Goal: Information Seeking & Learning: Check status

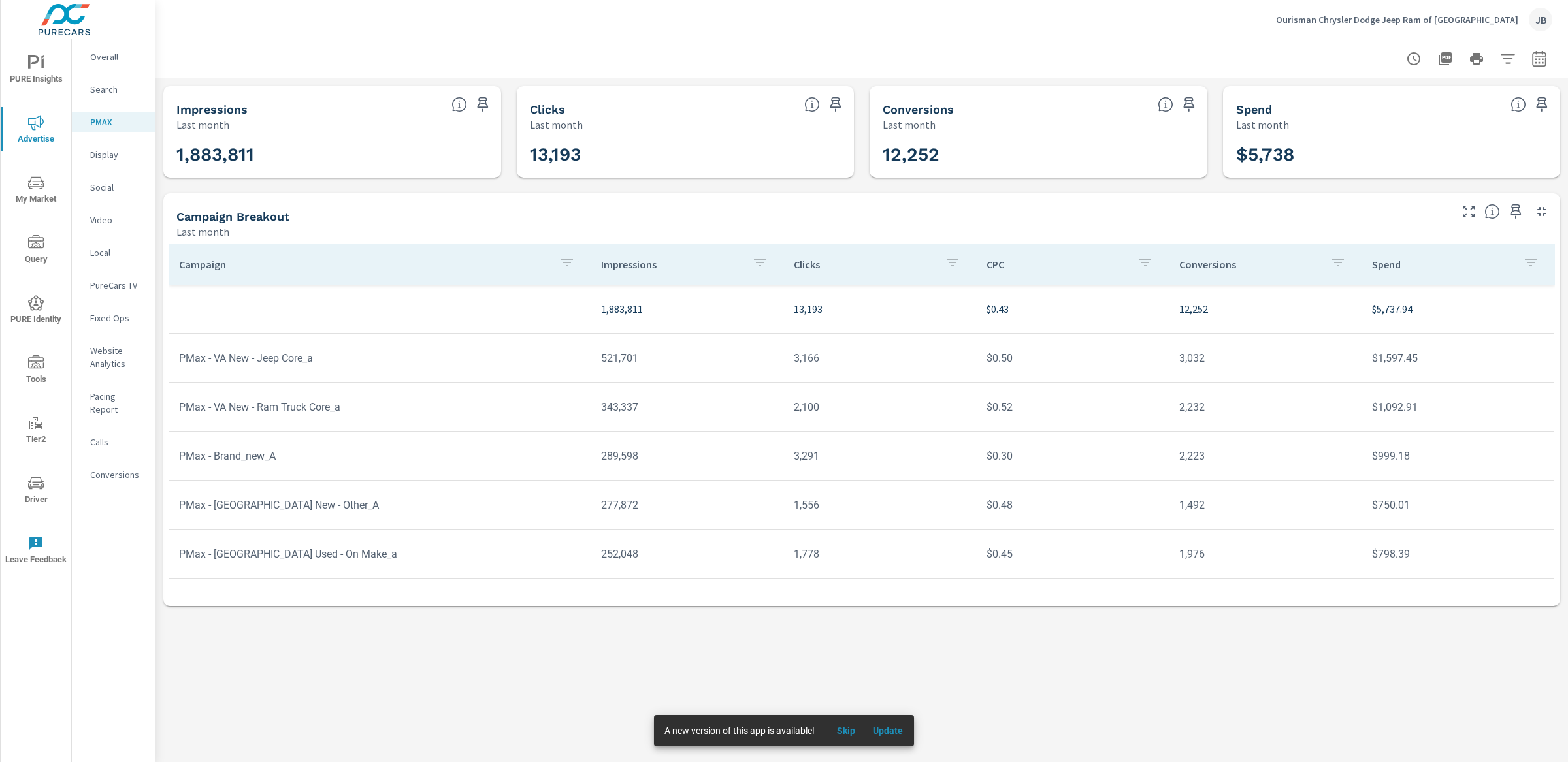
click at [1455, 25] on div "Ourisman Chrysler Dodge Jeep Ram of Baltimore JB" at bounding box center [1414, 20] width 276 height 24
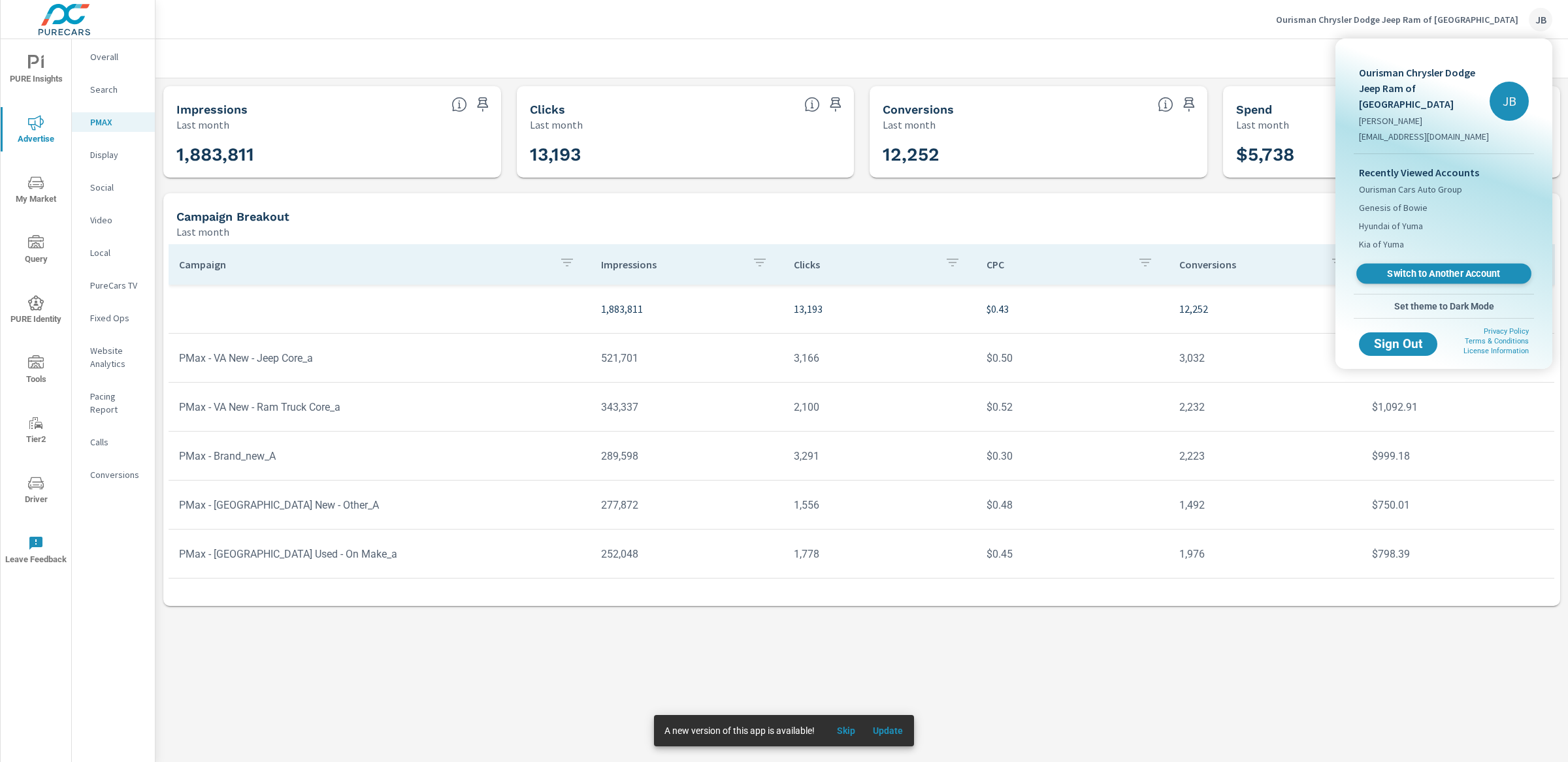
click at [1475, 268] on span "Switch to Another Account" at bounding box center [1444, 275] width 160 height 13
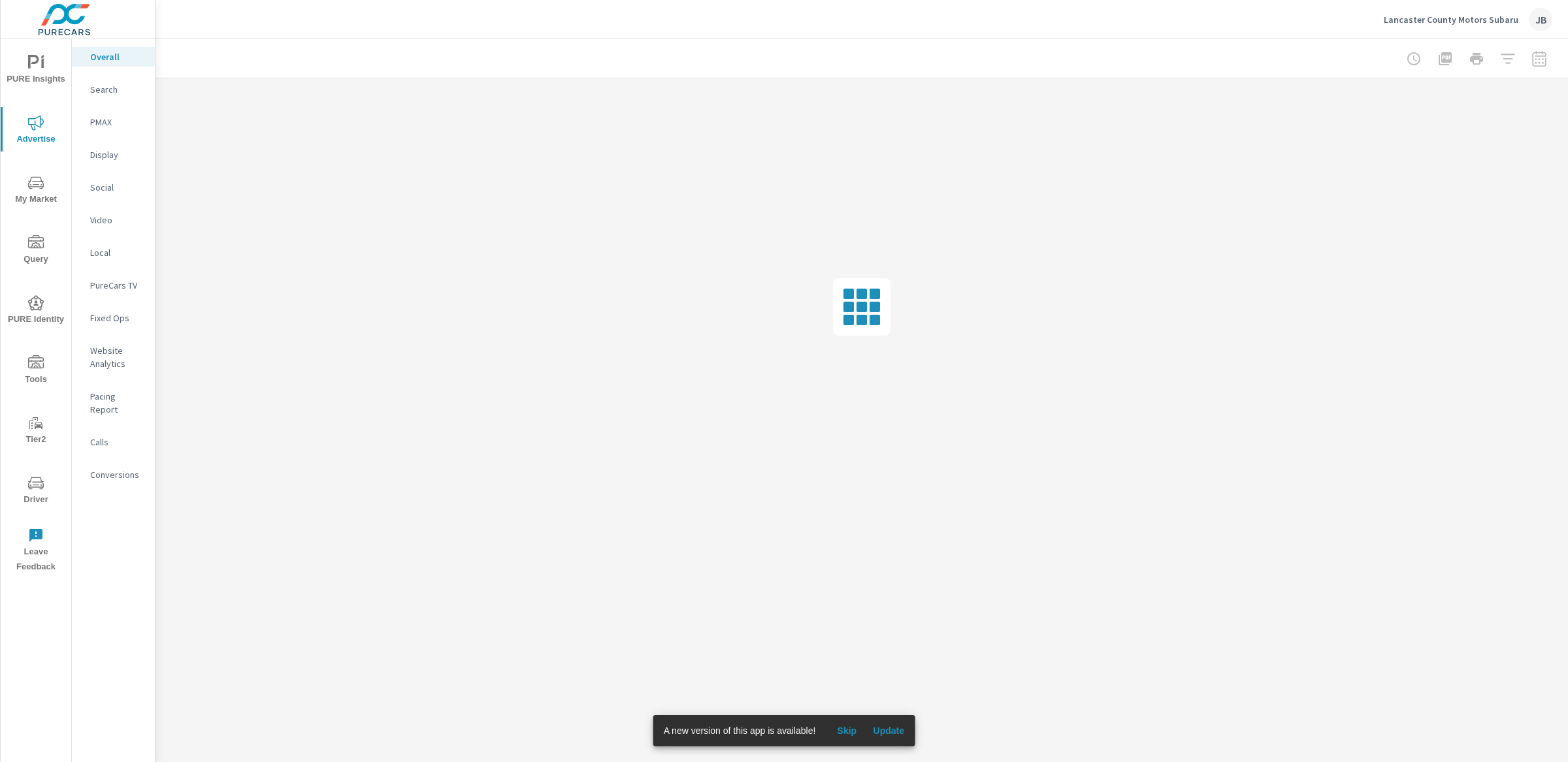
click at [116, 186] on p "Social" at bounding box center [117, 187] width 54 height 13
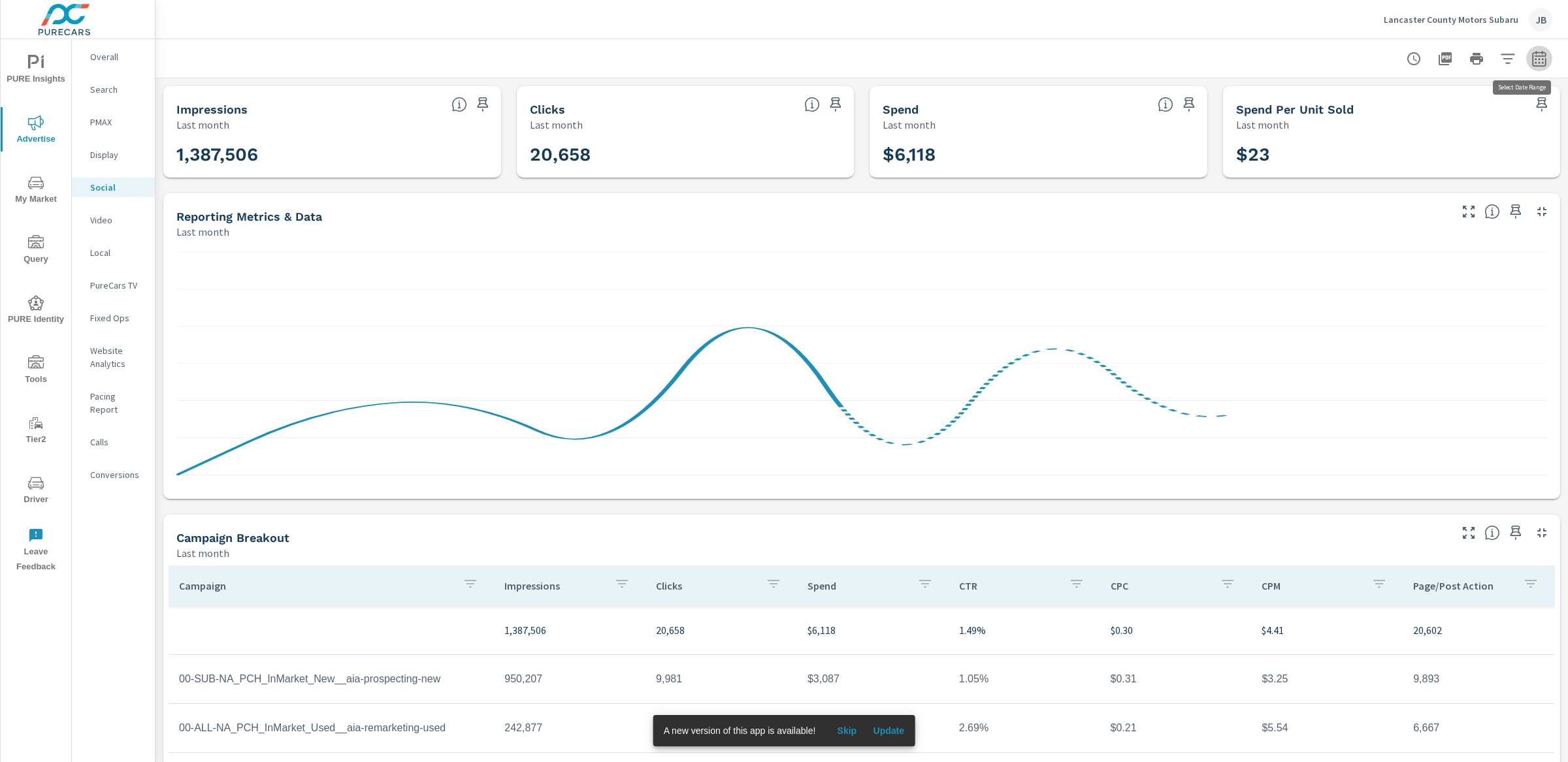
click at [1532, 63] on icon "button" at bounding box center [1540, 58] width 16 height 16
click at [1418, 105] on select "Custom [DATE] Last week Last 7 days Last 14 days Last 30 days Last 45 days Last…" at bounding box center [1423, 113] width 130 height 26
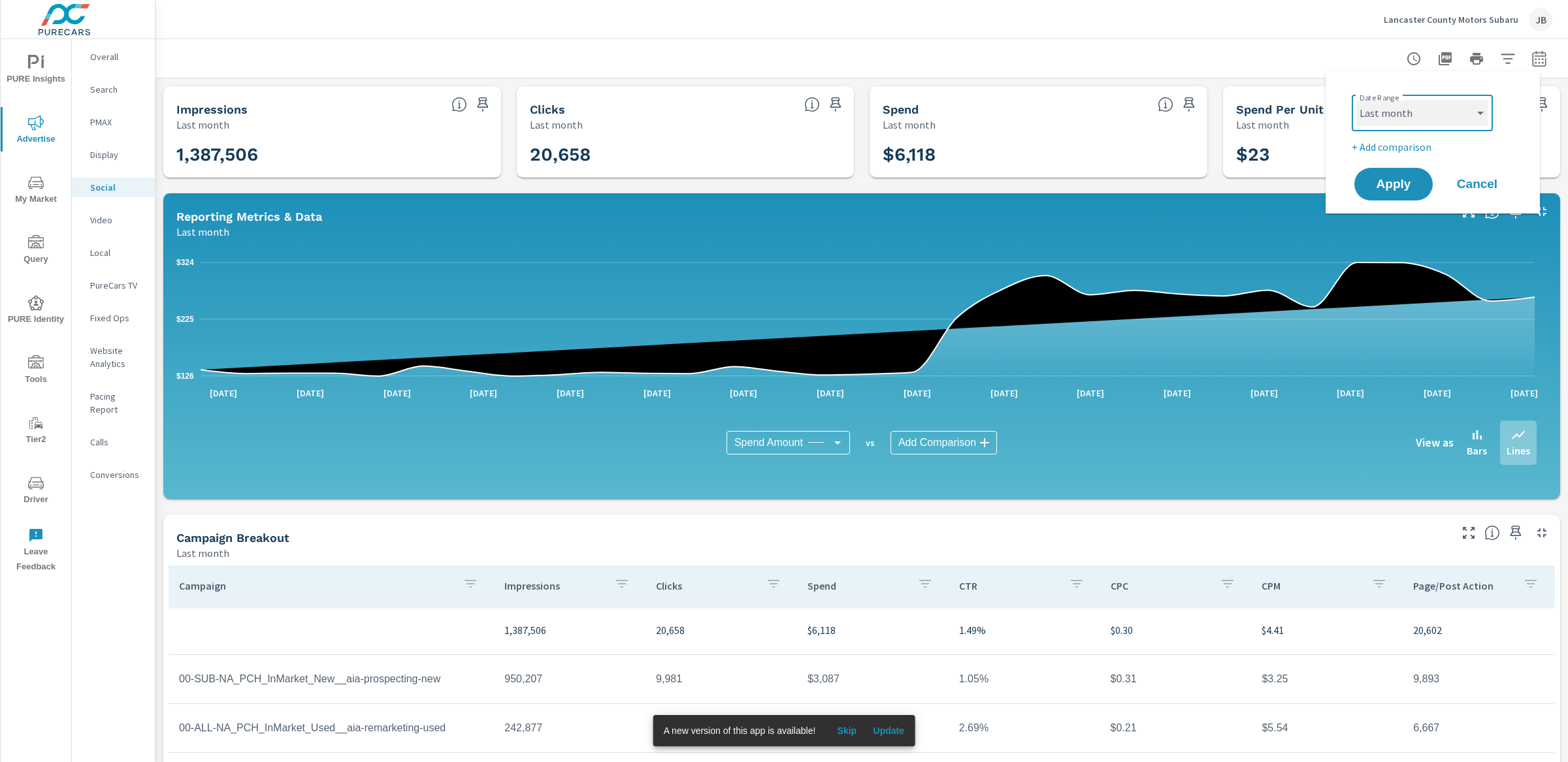
select select "Month to date"
click at [1403, 174] on button "Apply" at bounding box center [1393, 184] width 81 height 34
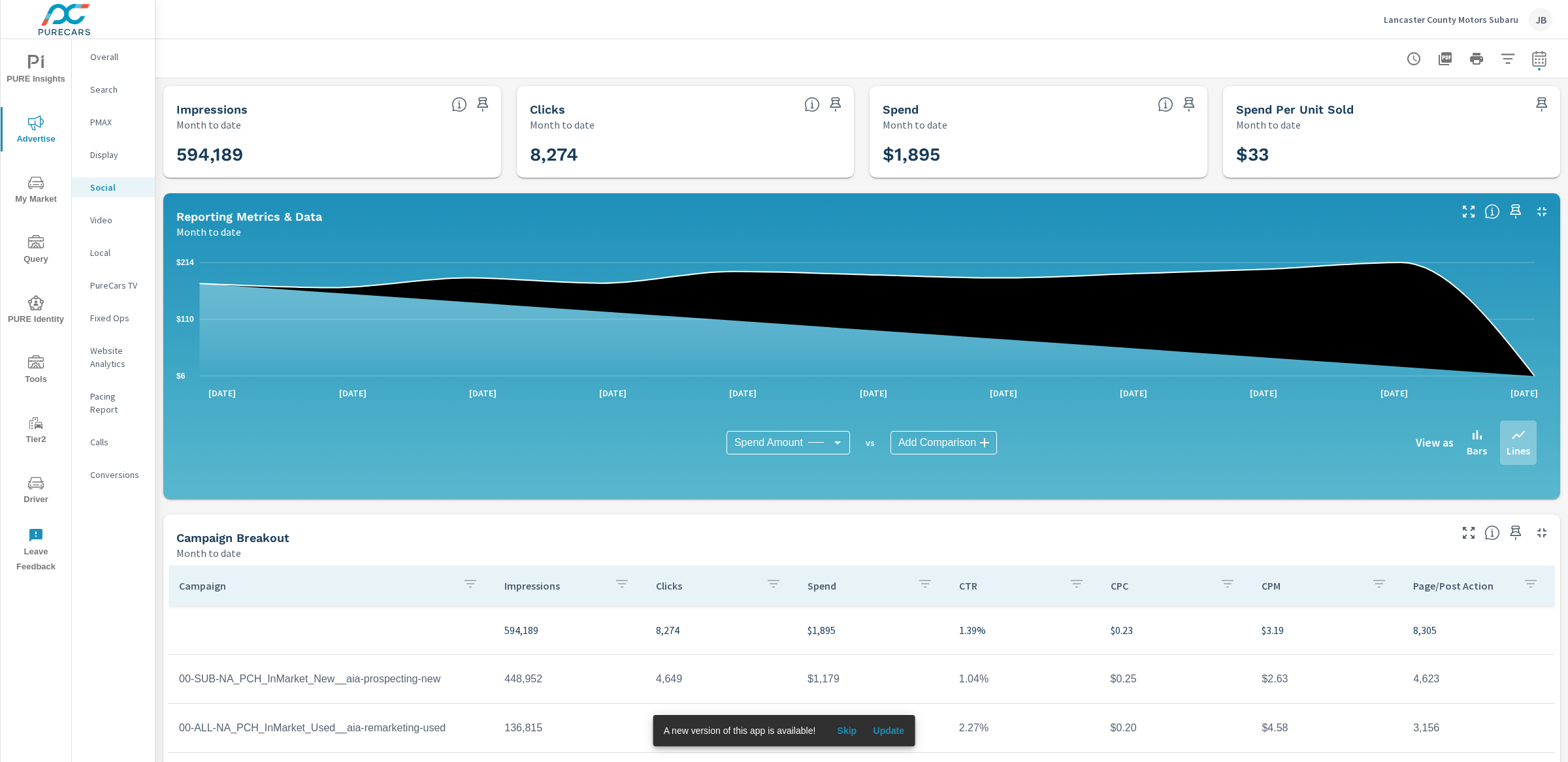
scroll to position [174, 0]
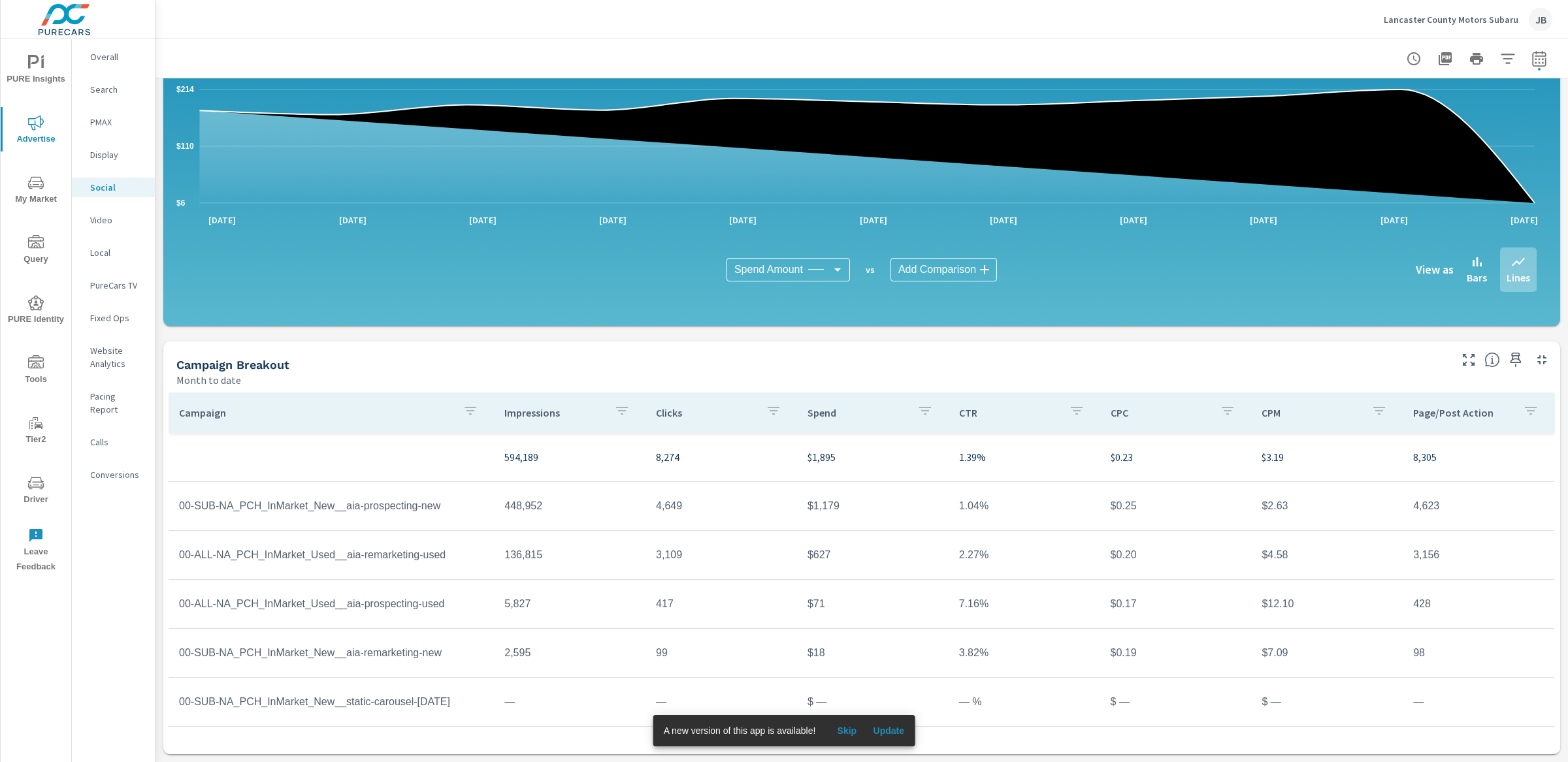
click at [40, 487] on icon "nav menu" at bounding box center [36, 483] width 16 height 16
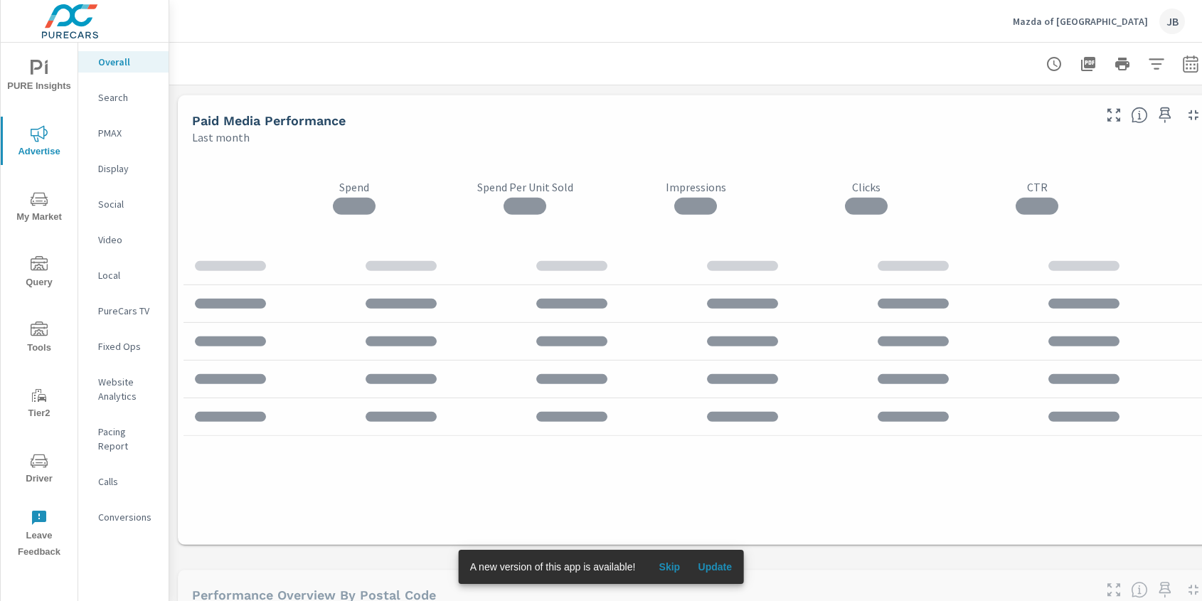
click at [114, 207] on p "Social" at bounding box center [127, 204] width 59 height 14
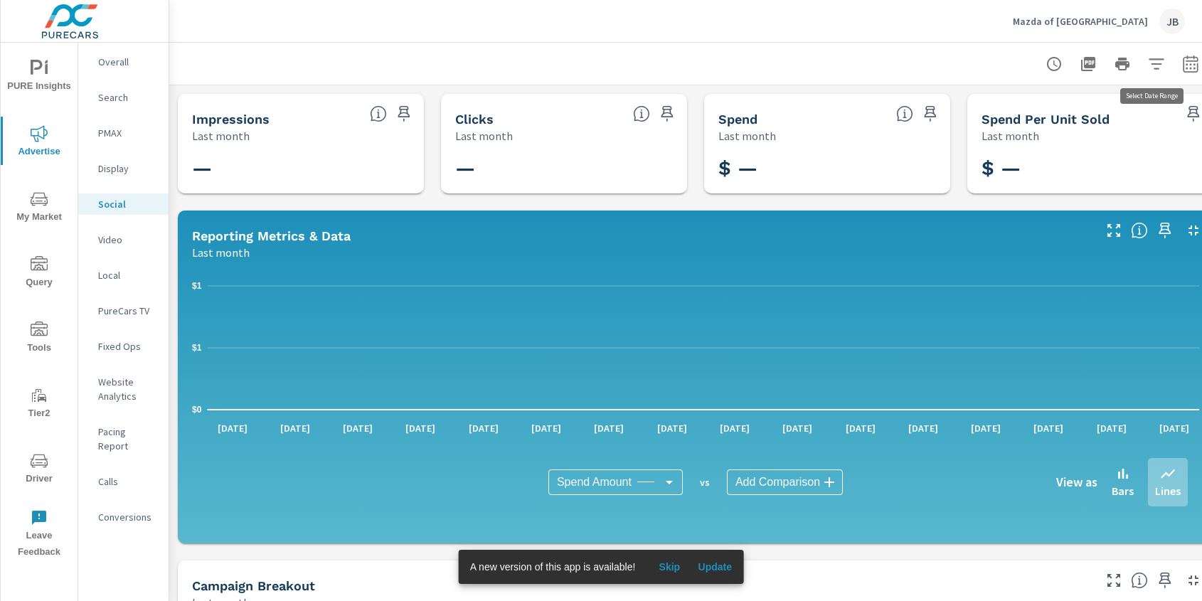
click at [1186, 58] on icon "button" at bounding box center [1190, 63] width 17 height 17
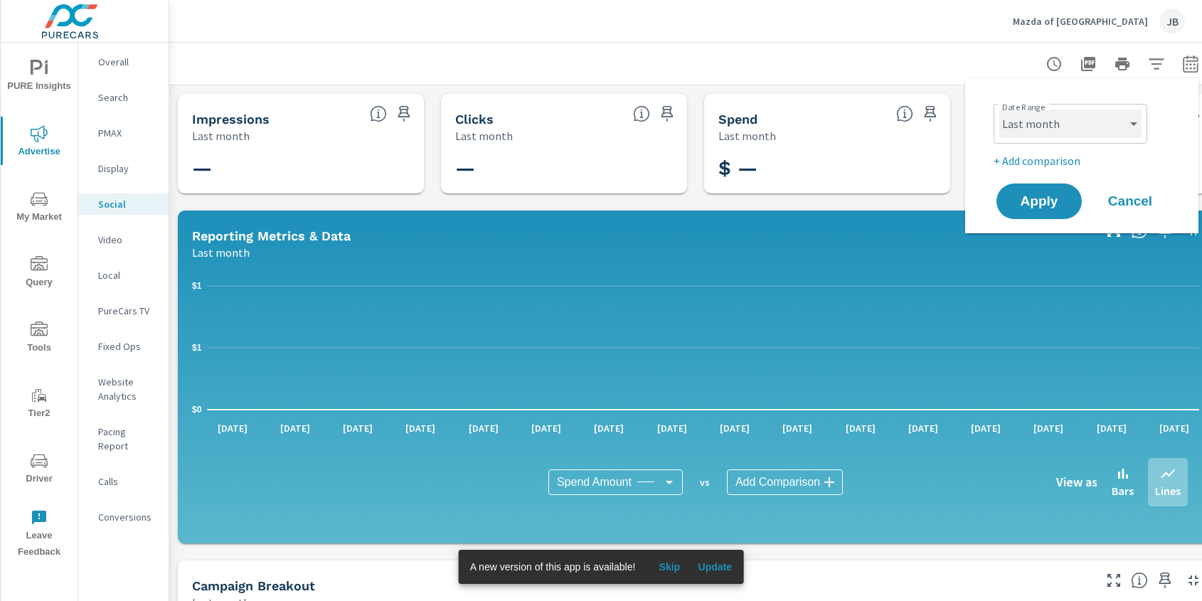
click at [1018, 117] on select "Custom [DATE] Last week Last 7 days Last 14 days Last 30 days Last 45 days Last…" at bounding box center [1071, 124] width 142 height 28
select select "Month to date"
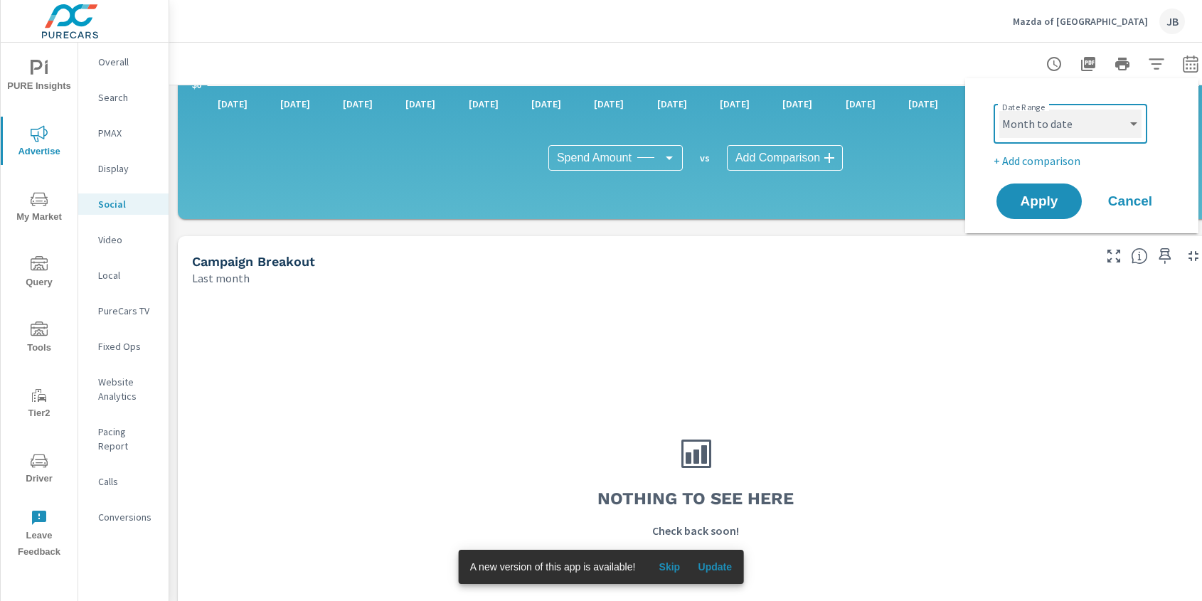
scroll to position [326, 0]
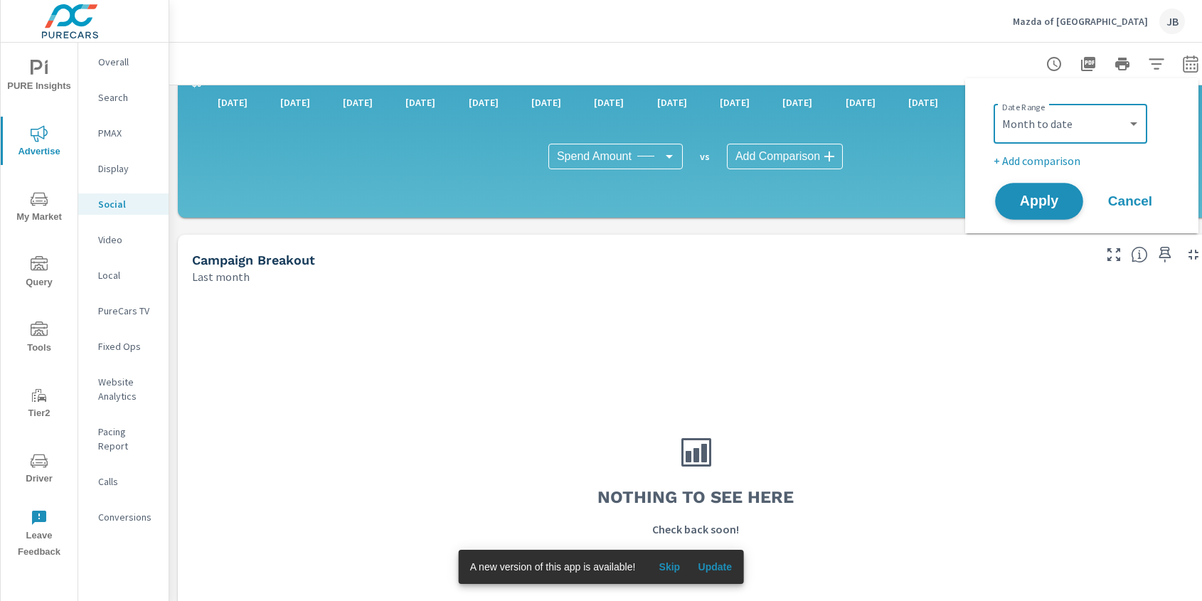
click at [1063, 196] on span "Apply" at bounding box center [1039, 202] width 58 height 14
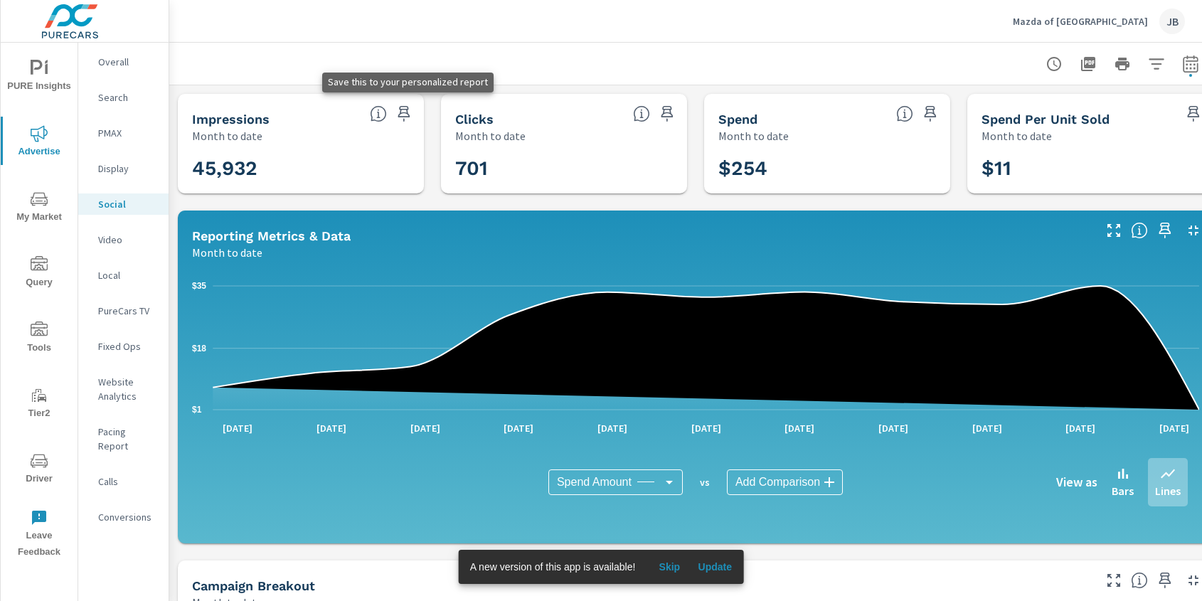
click at [405, 114] on icon "button" at bounding box center [404, 113] width 17 height 17
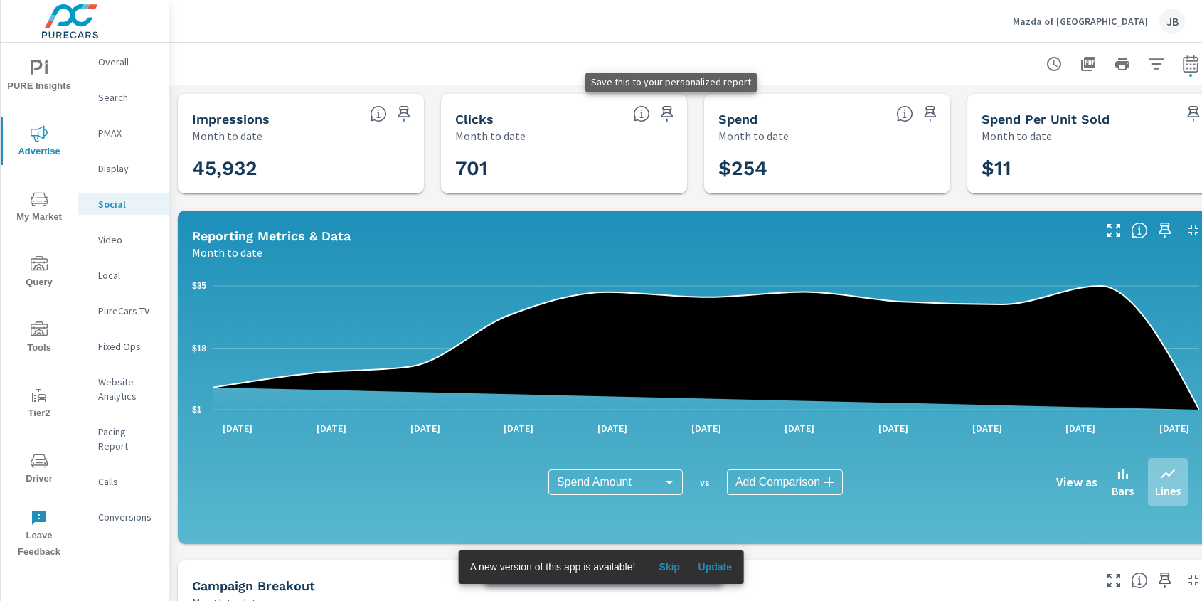
click at [671, 115] on icon "button" at bounding box center [668, 114] width 12 height 16
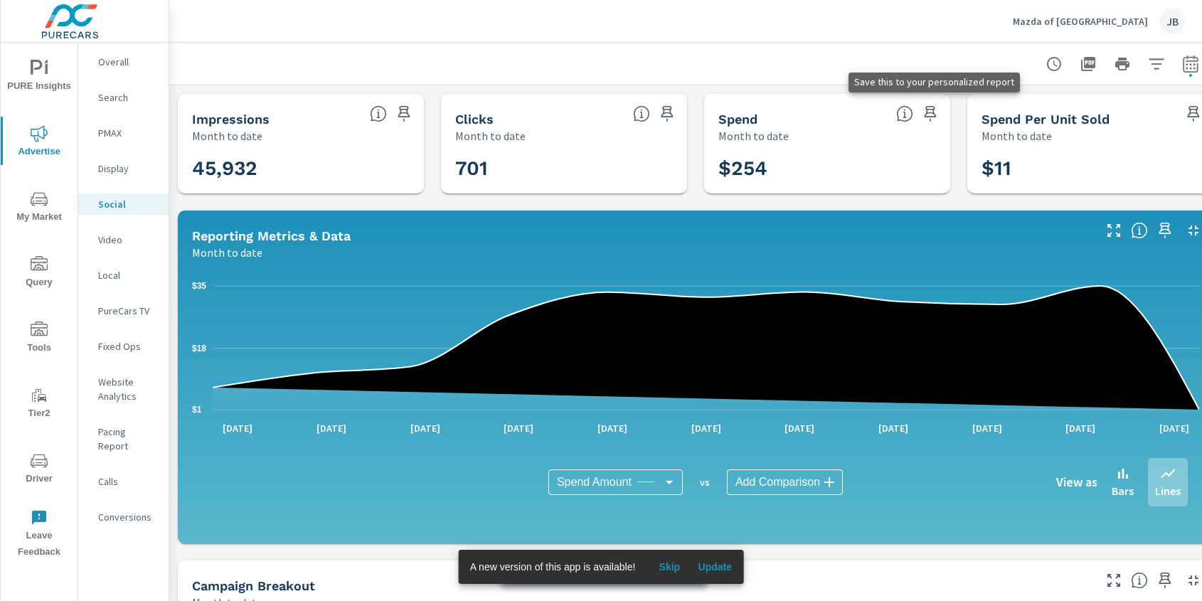
click at [924, 114] on icon "button" at bounding box center [930, 113] width 17 height 17
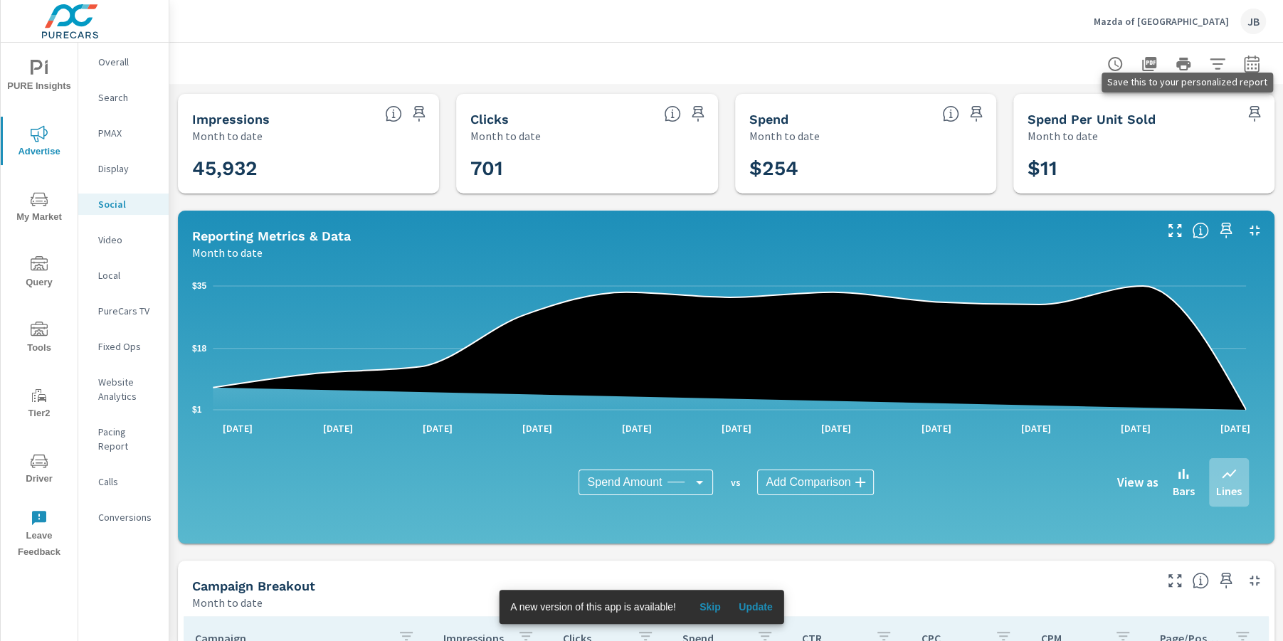
click at [1202, 117] on icon "button" at bounding box center [1255, 114] width 12 height 16
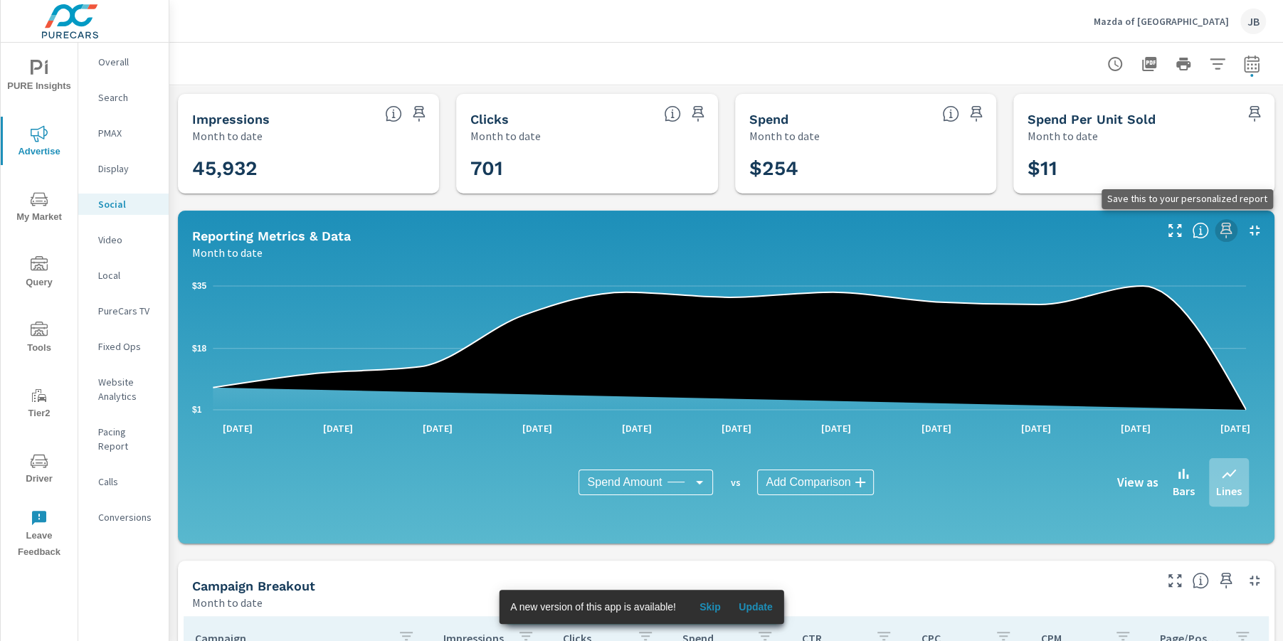
click at [1202, 228] on icon "button" at bounding box center [1225, 230] width 17 height 17
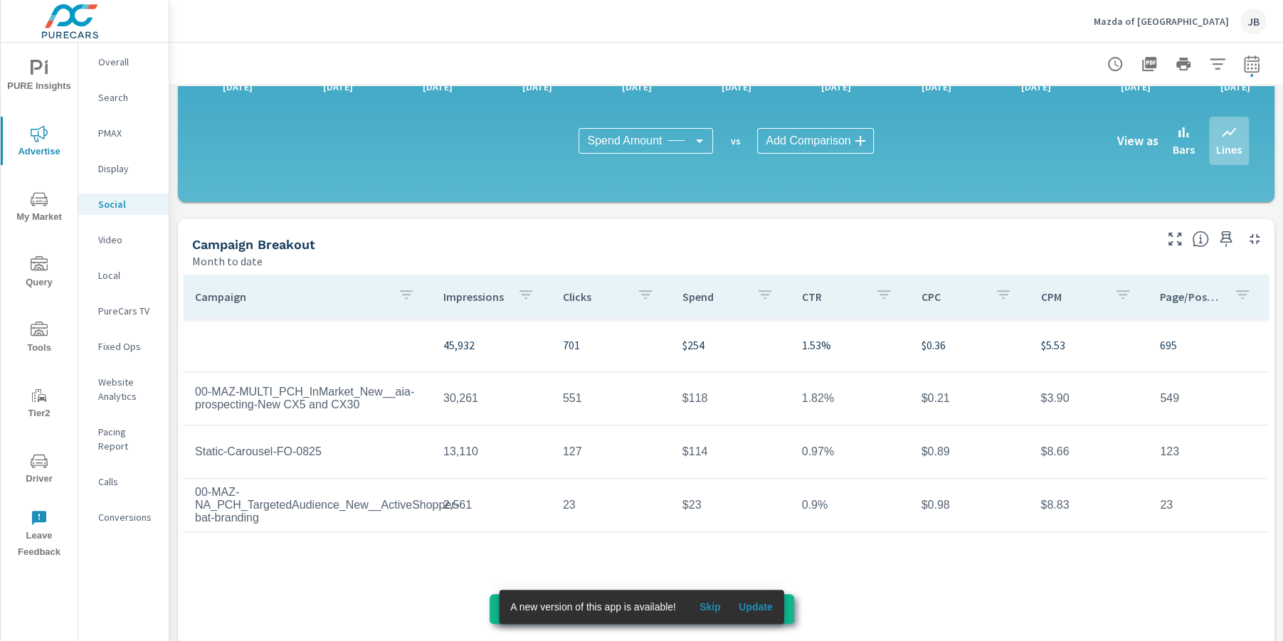
scroll to position [377, 0]
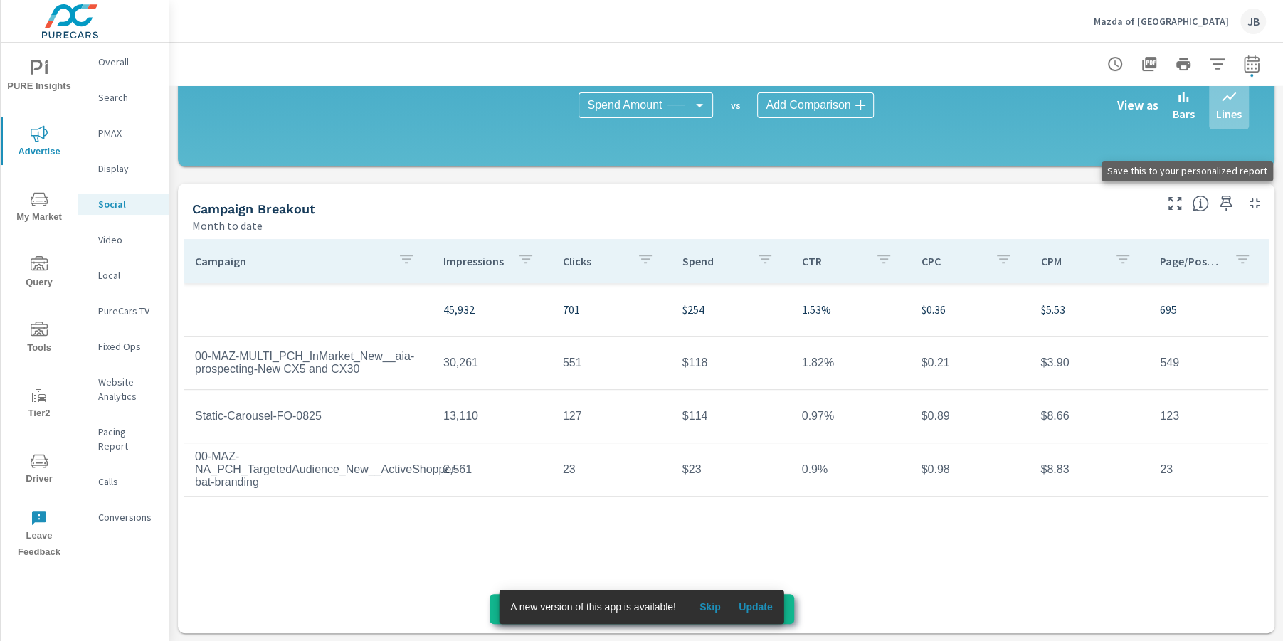
click at [1202, 198] on icon "button" at bounding box center [1225, 203] width 17 height 17
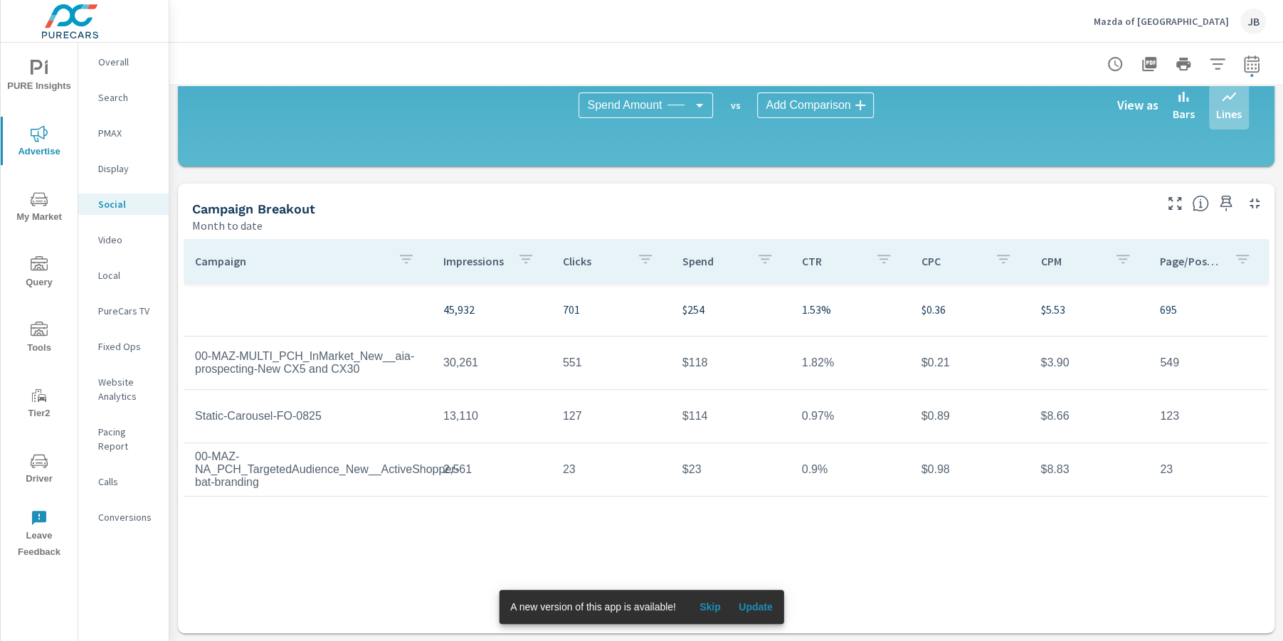
click at [34, 86] on span "PURE Insights" at bounding box center [39, 77] width 68 height 35
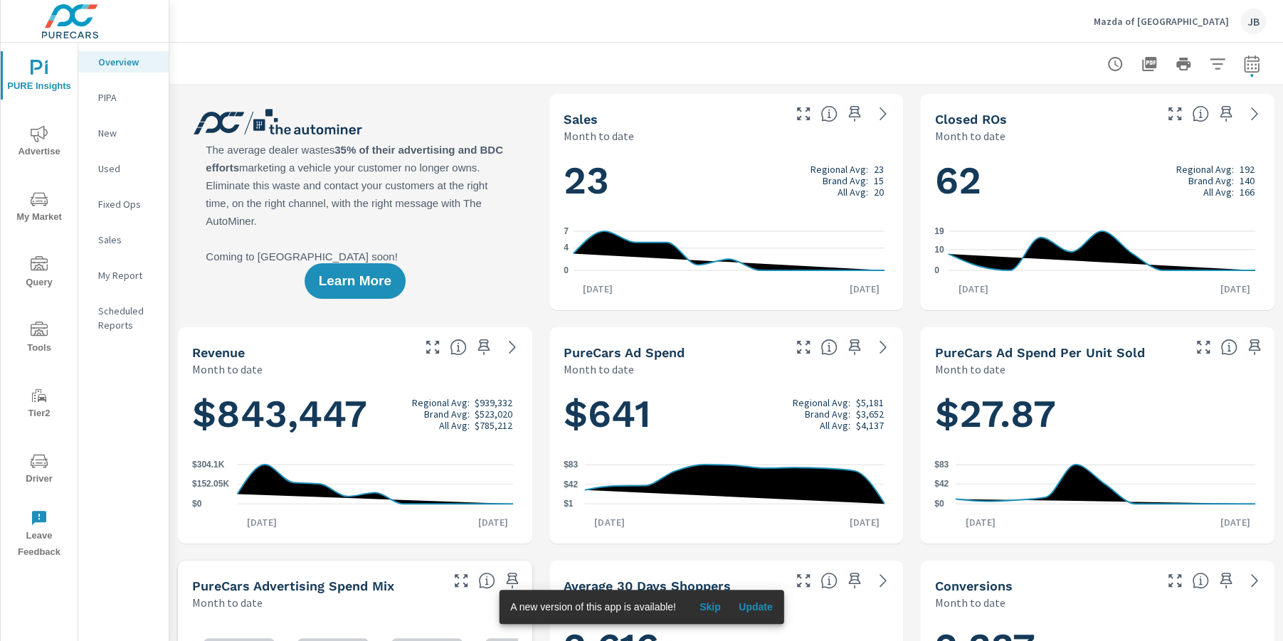
scroll to position [1, 0]
click at [130, 278] on p "My Report" at bounding box center [127, 275] width 59 height 14
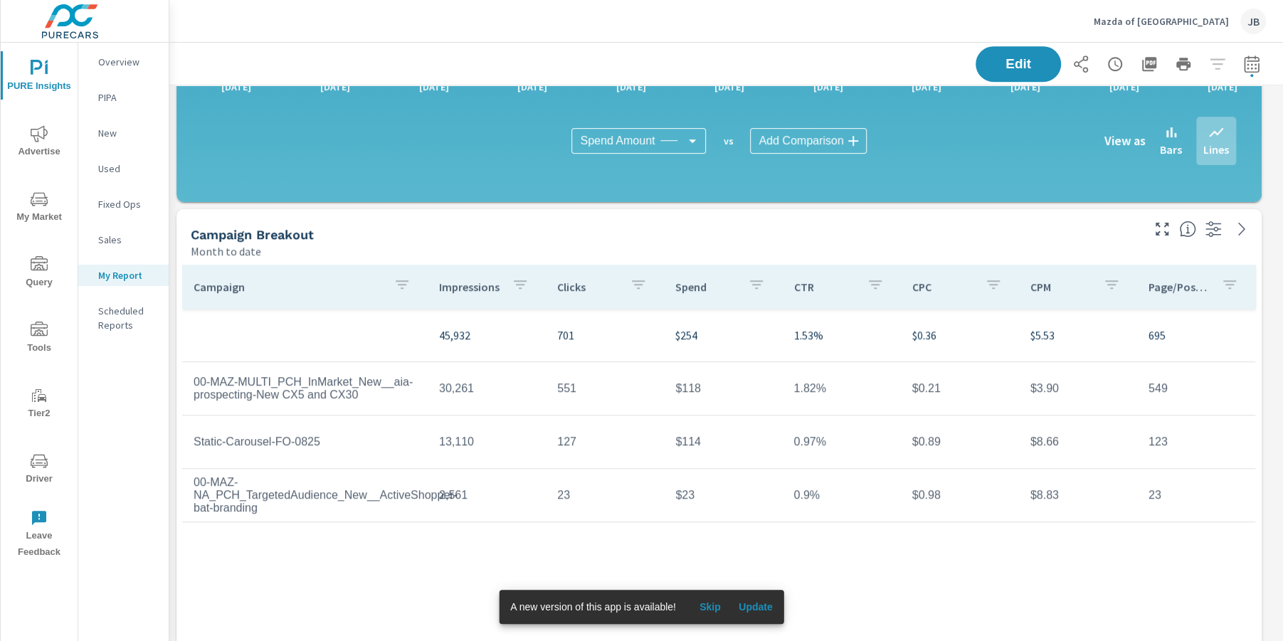
scroll to position [536, 0]
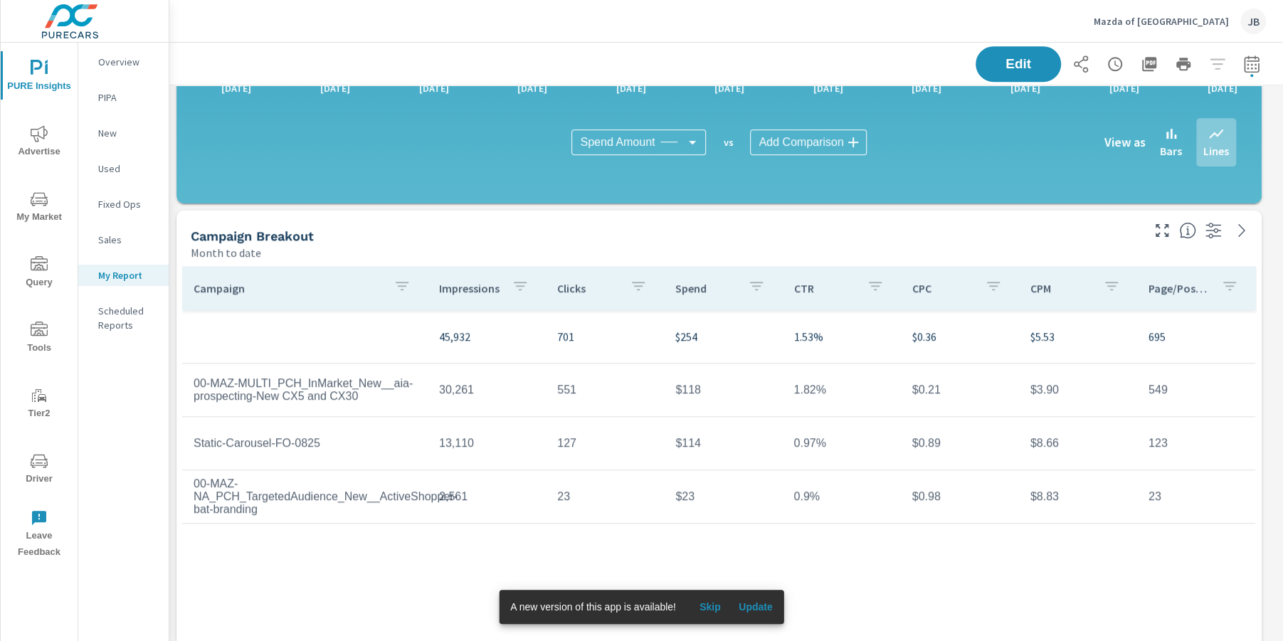
click at [118, 58] on p "Overview" at bounding box center [127, 62] width 59 height 14
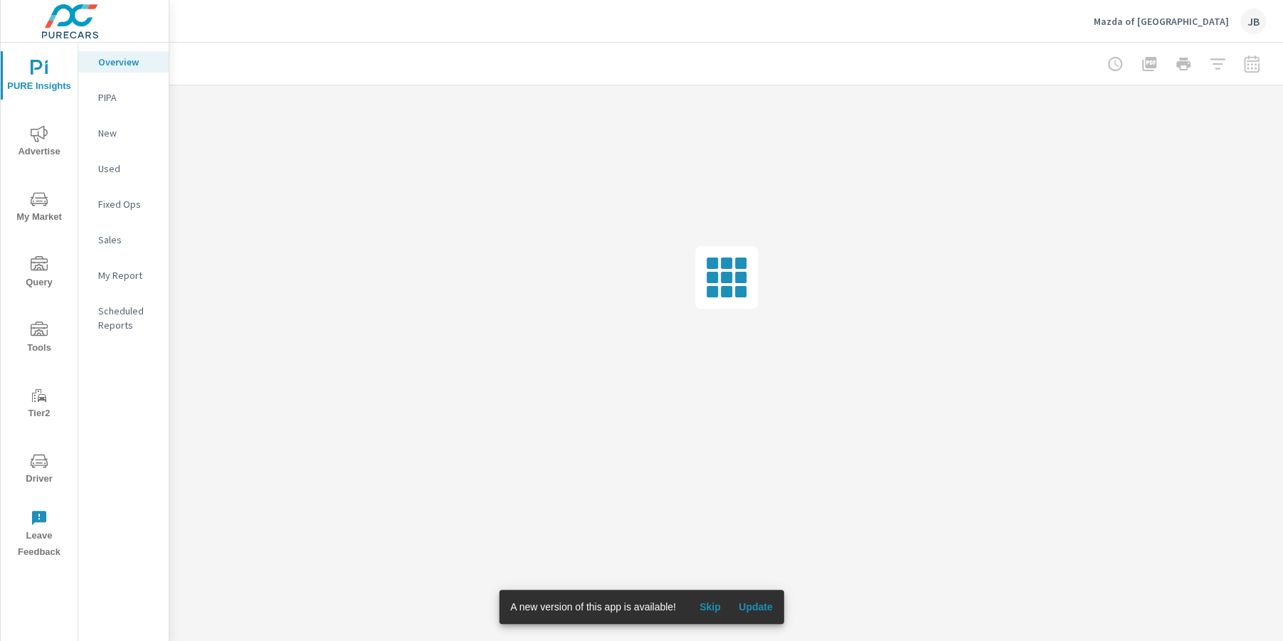
click at [53, 142] on span "Advertise" at bounding box center [39, 142] width 68 height 35
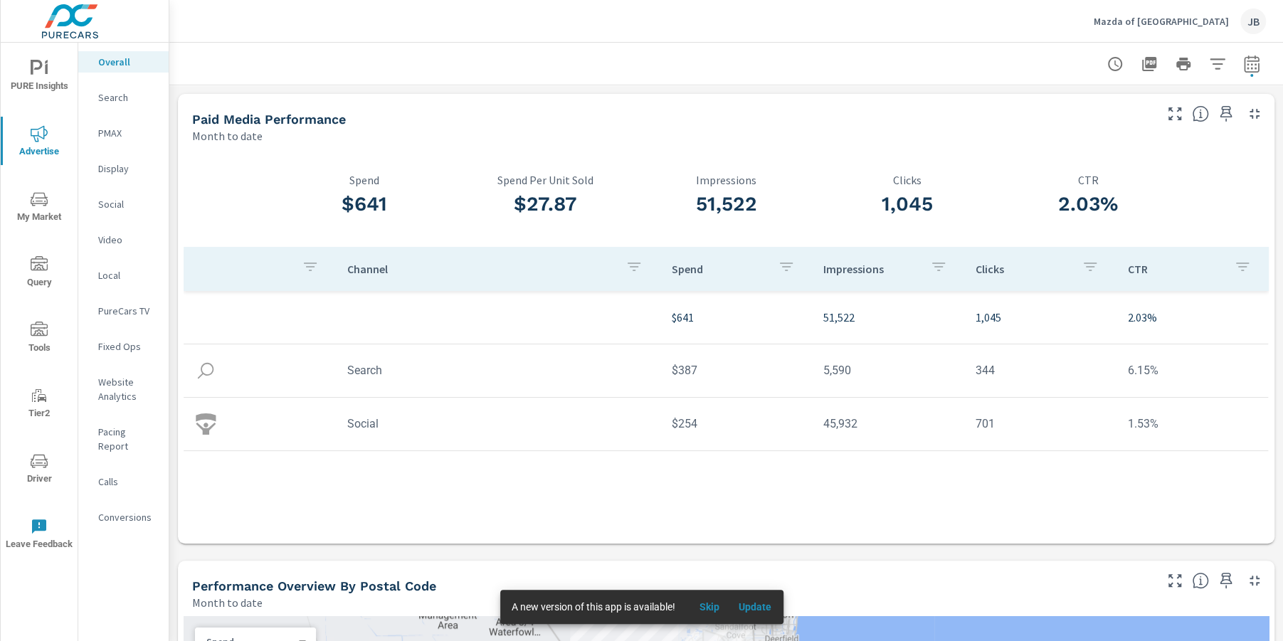
click at [31, 86] on span "PURE Insights" at bounding box center [39, 77] width 68 height 35
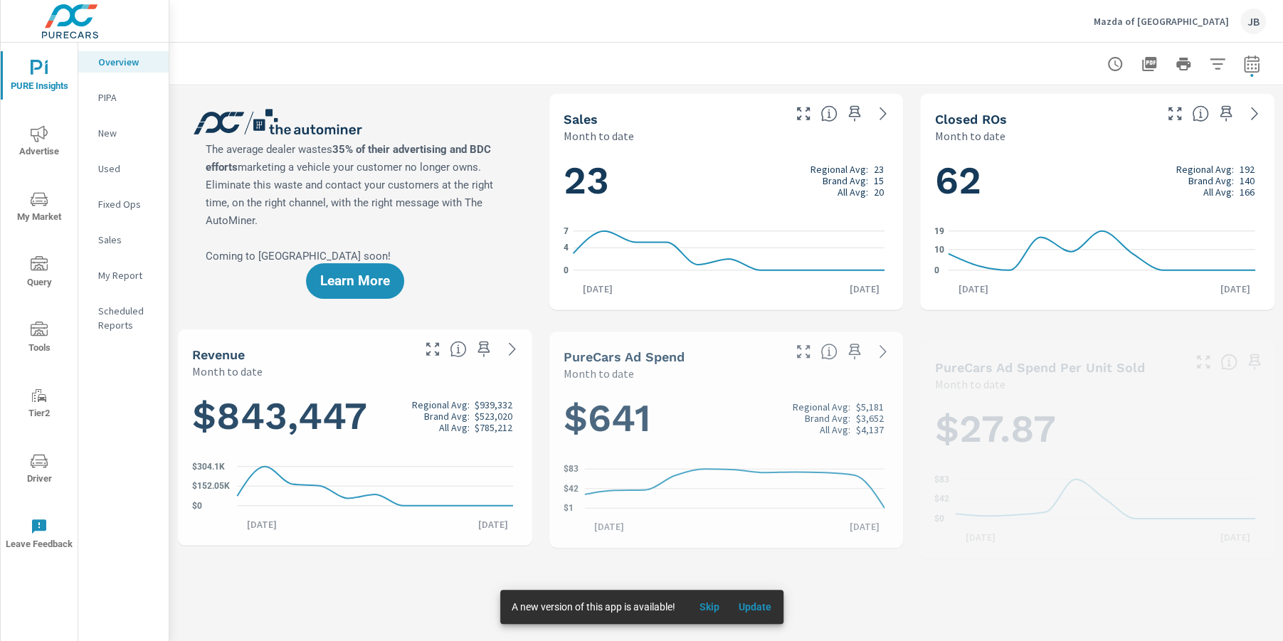
scroll to position [1, 0]
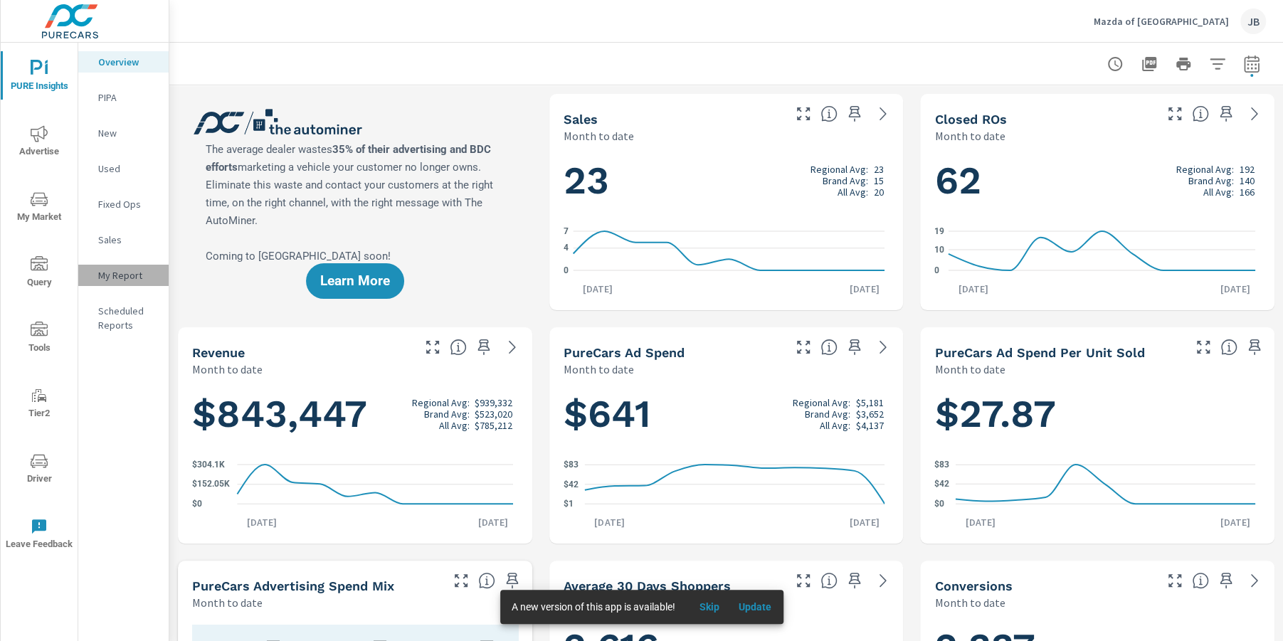
click at [131, 270] on p "My Report" at bounding box center [127, 275] width 59 height 14
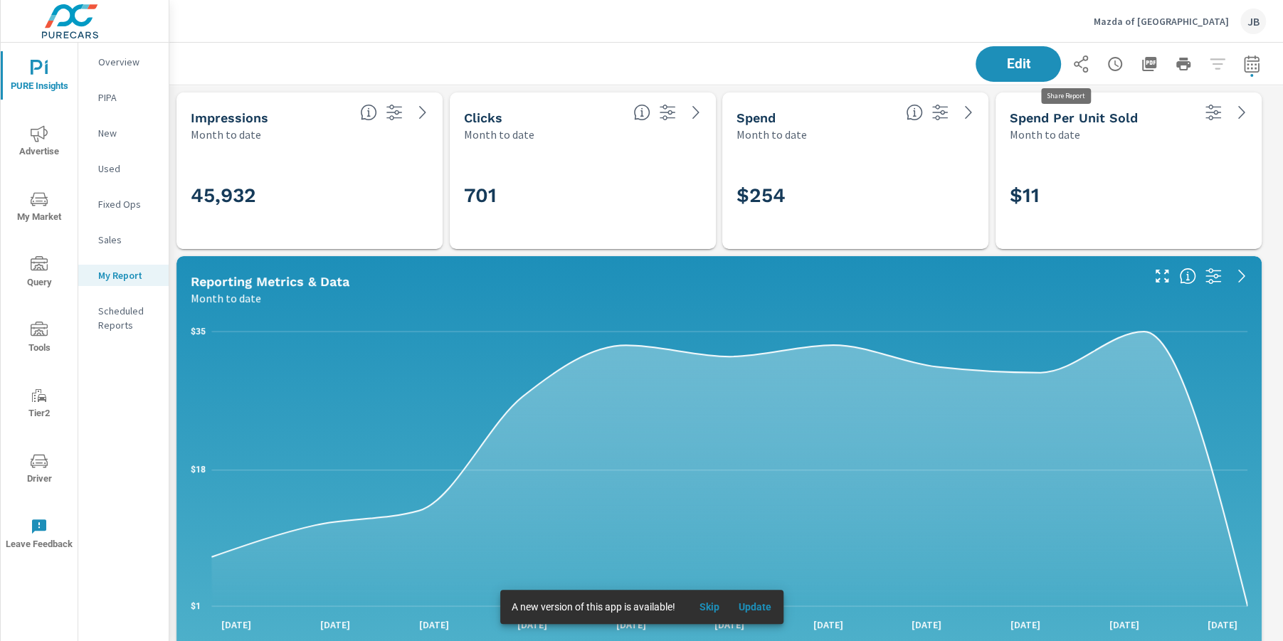
scroll to position [1345, 1128]
click at [1074, 69] on icon "button" at bounding box center [1081, 63] width 14 height 17
click at [716, 600] on span "Skip" at bounding box center [709, 606] width 34 height 13
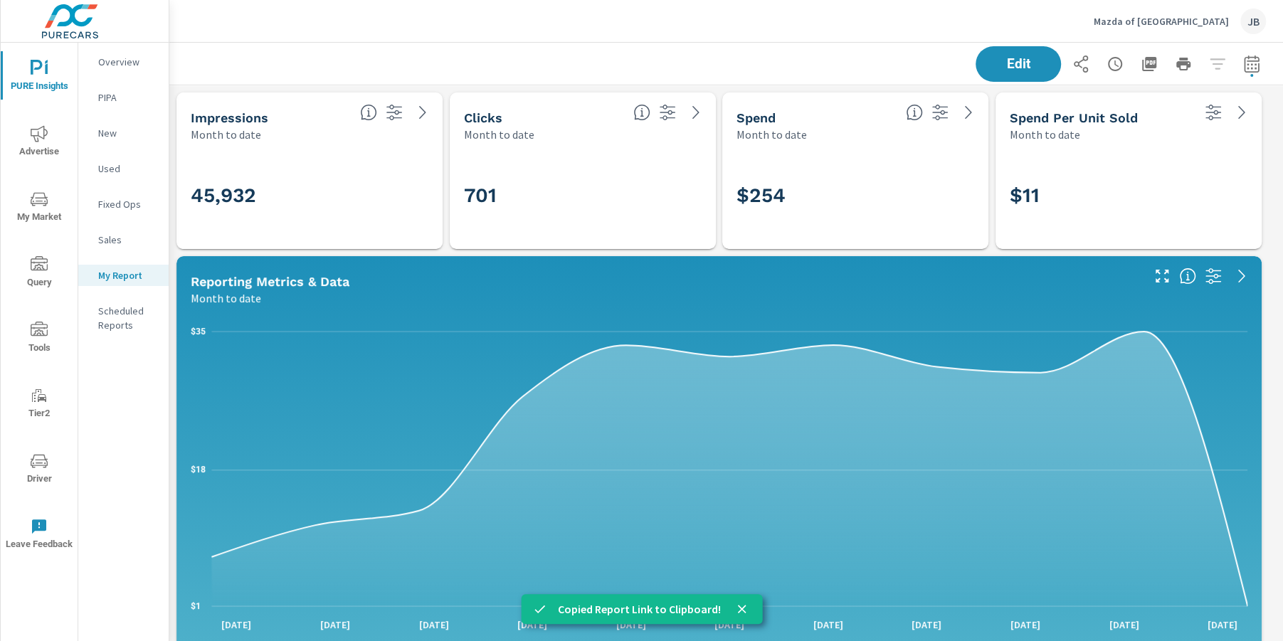
click at [18, 148] on span "Advertise" at bounding box center [39, 142] width 68 height 35
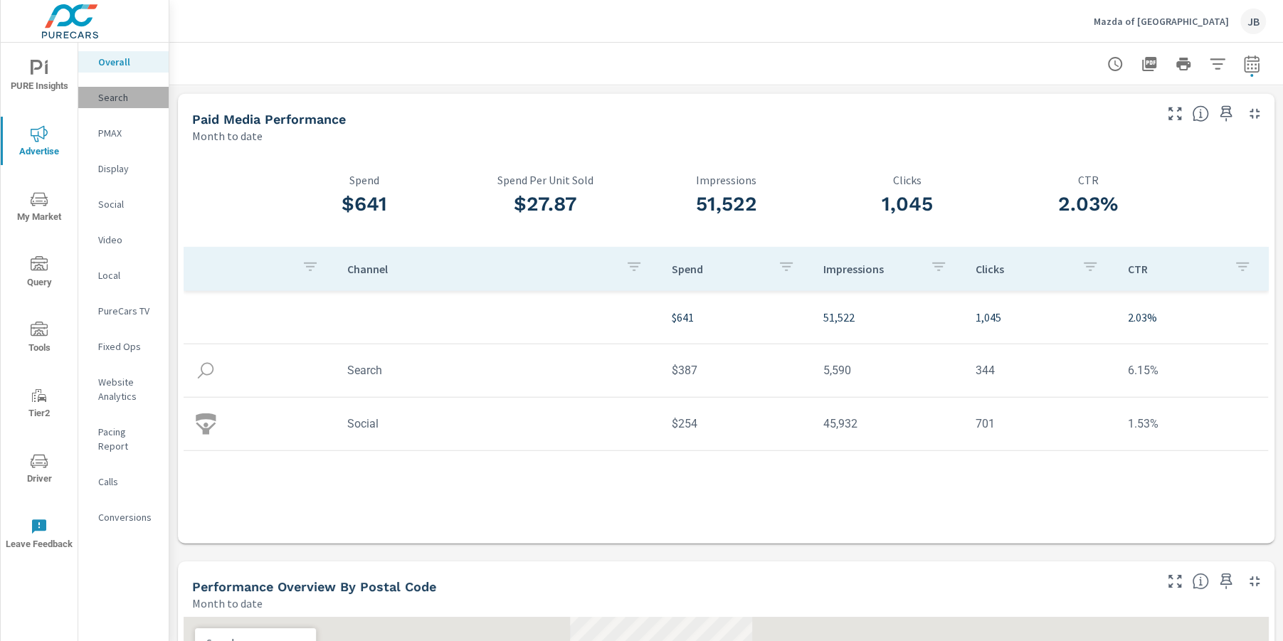
click at [121, 100] on p "Search" at bounding box center [127, 97] width 59 height 14
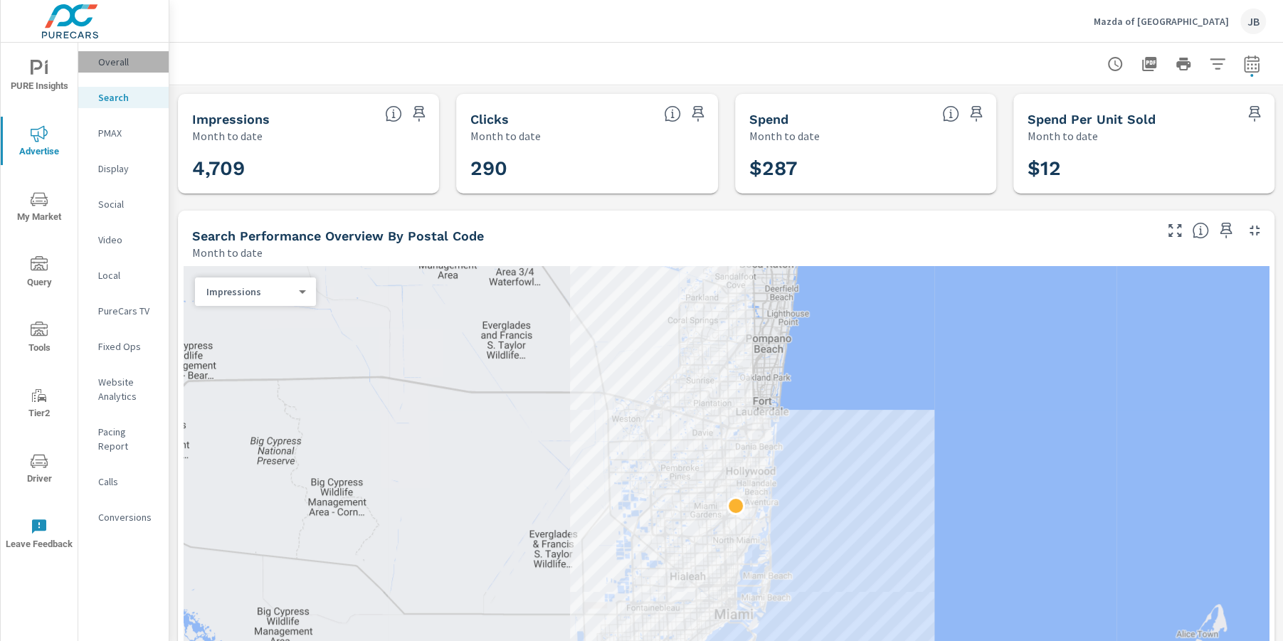
click at [103, 63] on p "Overall" at bounding box center [127, 62] width 59 height 14
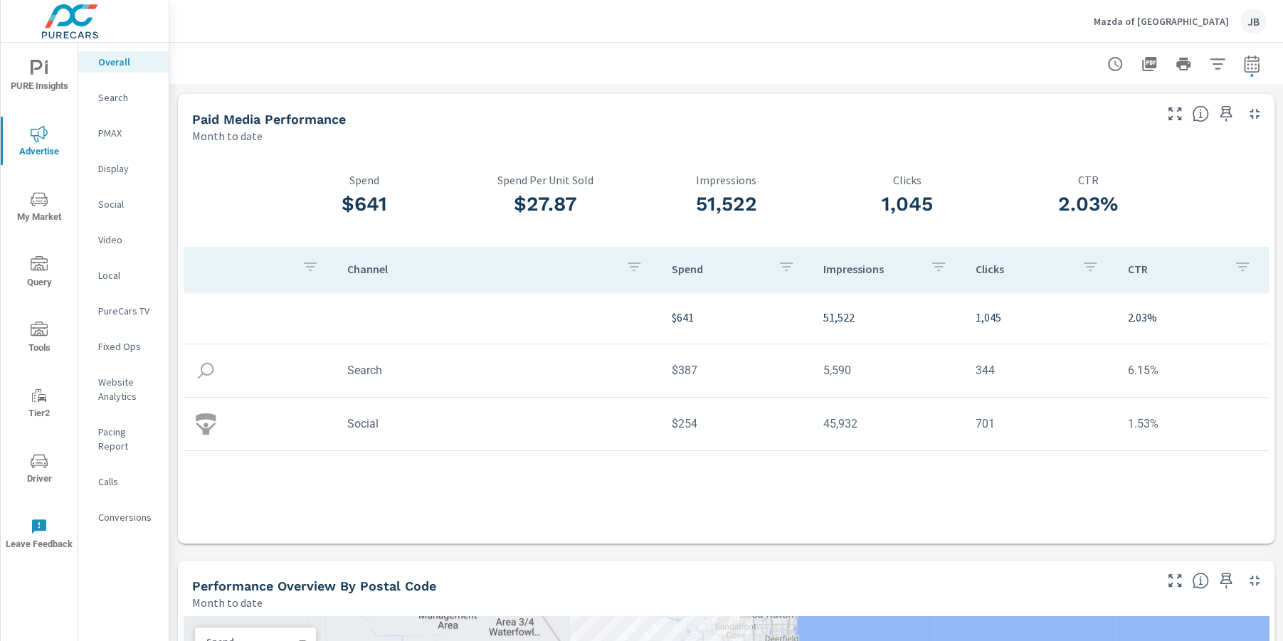
click at [116, 97] on p "Search" at bounding box center [127, 97] width 59 height 14
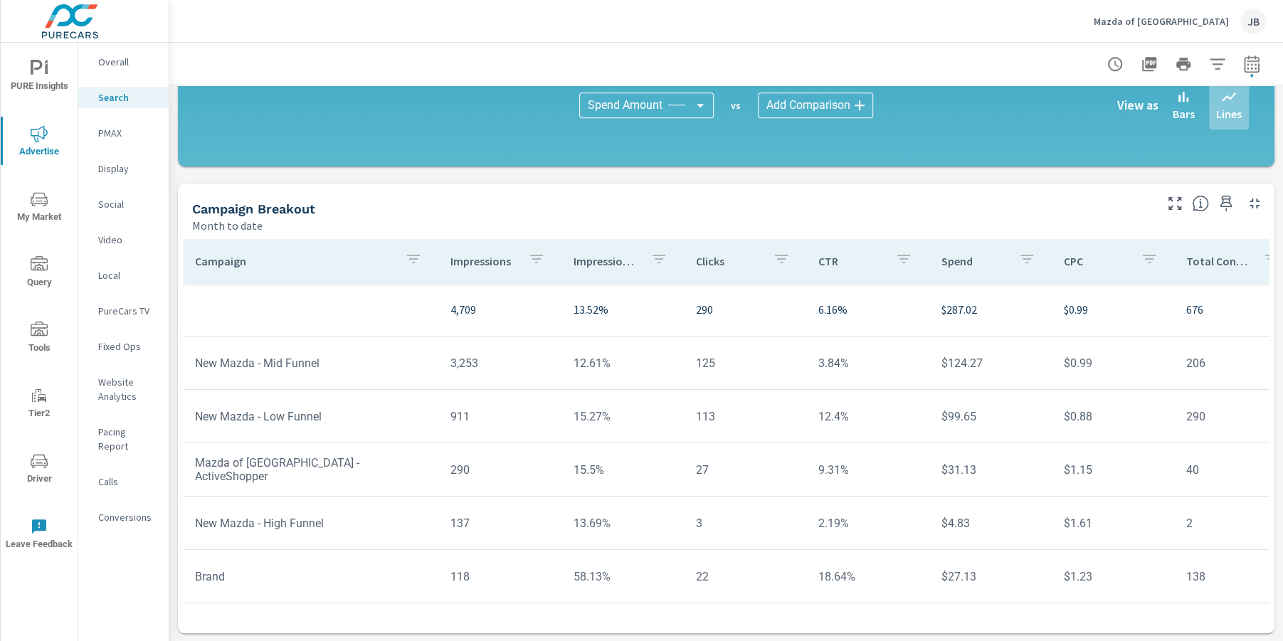
scroll to position [11, 0]
click at [122, 510] on p "Conversions" at bounding box center [127, 517] width 59 height 14
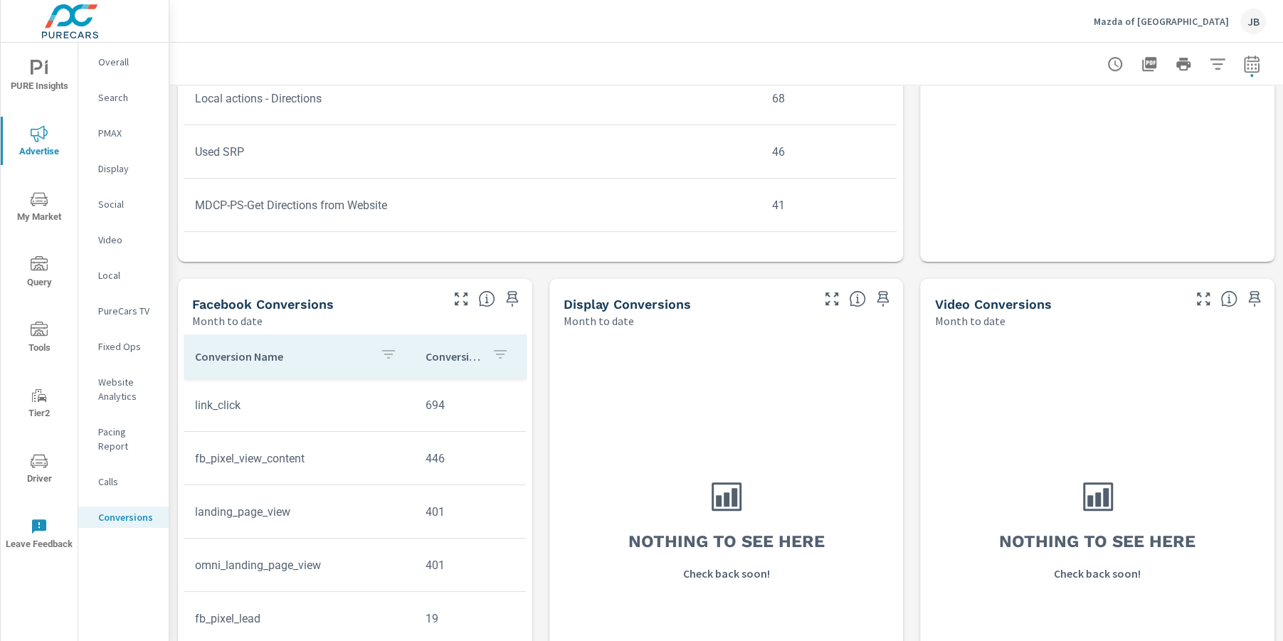
scroll to position [960, 0]
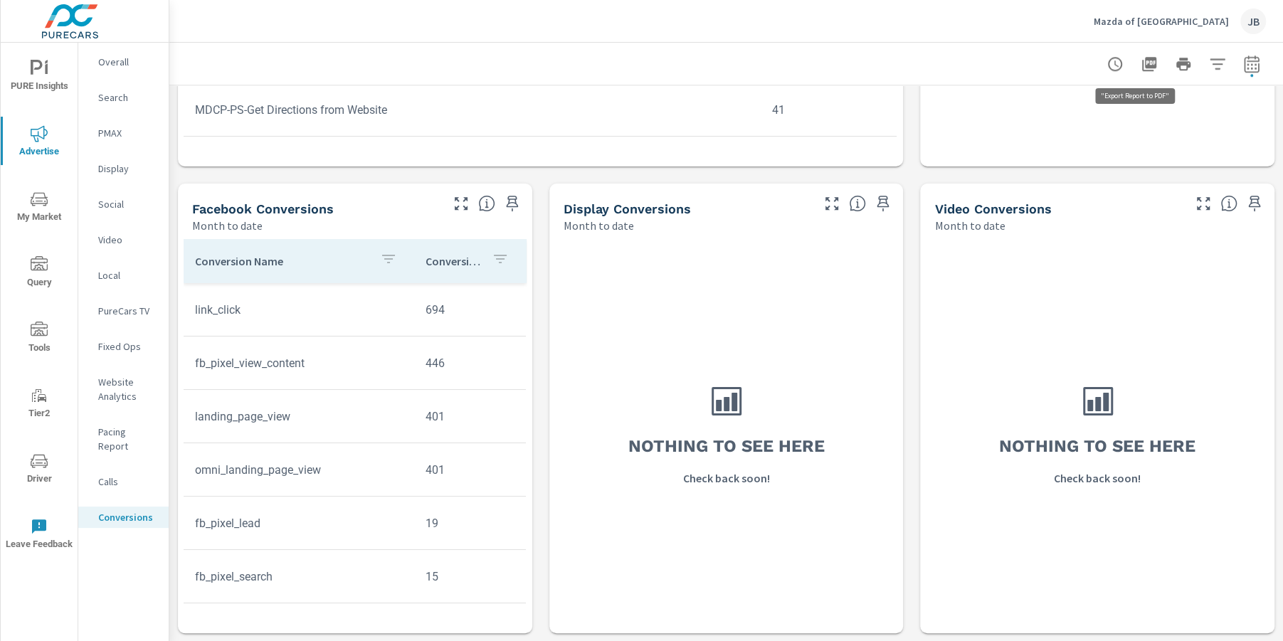
click at [1142, 63] on icon "button" at bounding box center [1149, 64] width 14 height 14
click at [31, 345] on span "Tools" at bounding box center [39, 339] width 68 height 35
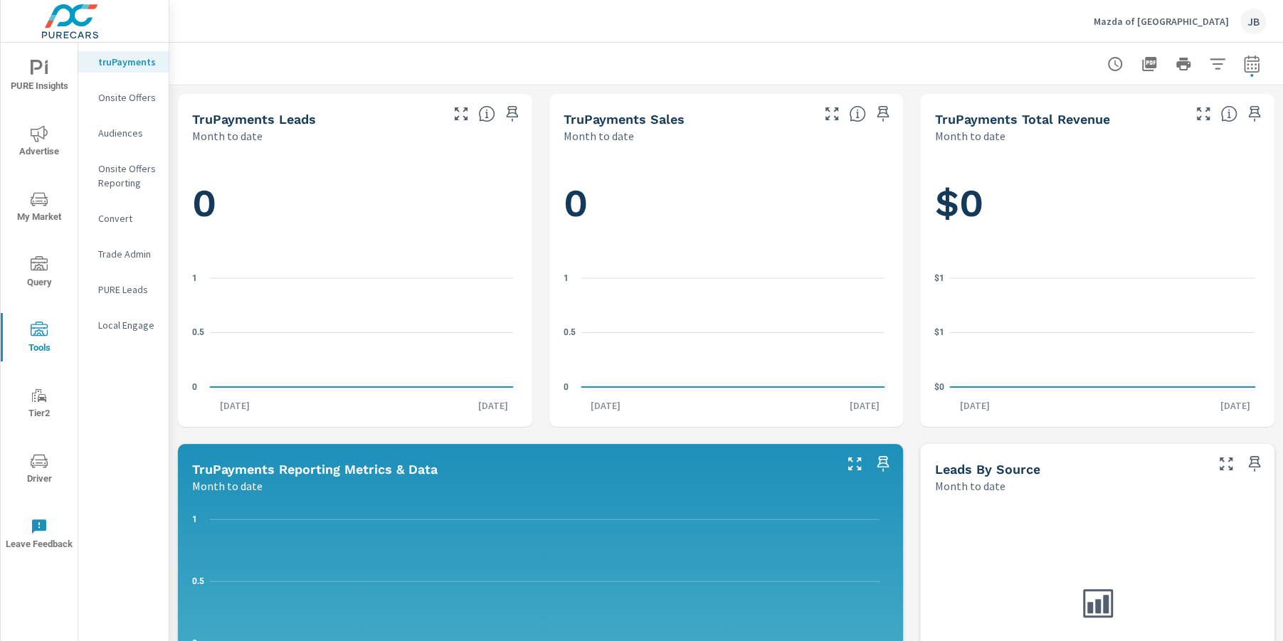
click at [122, 289] on p "PURE Leads" at bounding box center [127, 289] width 59 height 14
